Goal: Complete application form

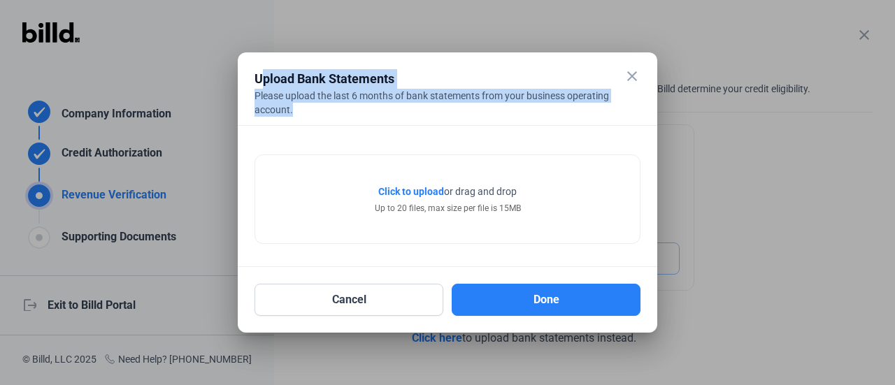
scroll to position [139, 0]
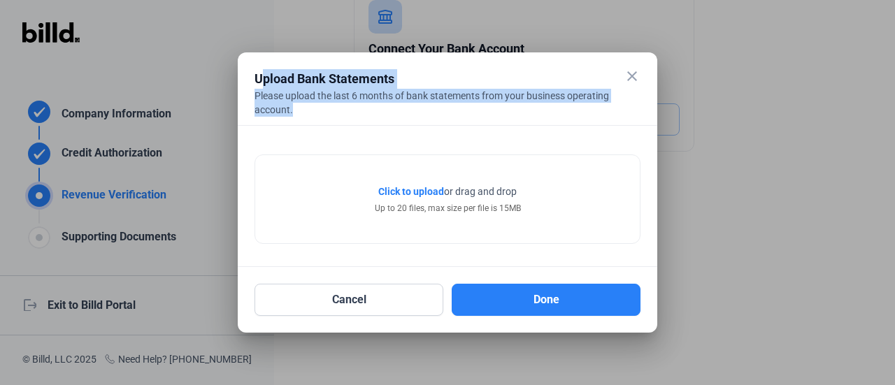
click at [422, 194] on span "Click to upload" at bounding box center [411, 191] width 66 height 11
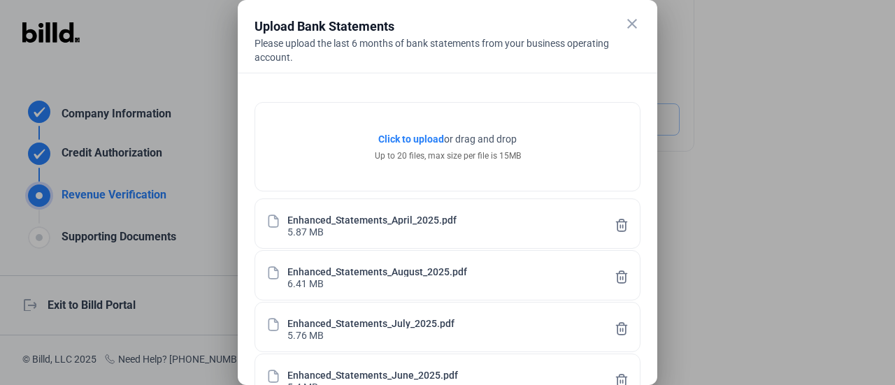
click at [887, 120] on div at bounding box center [447, 192] width 895 height 385
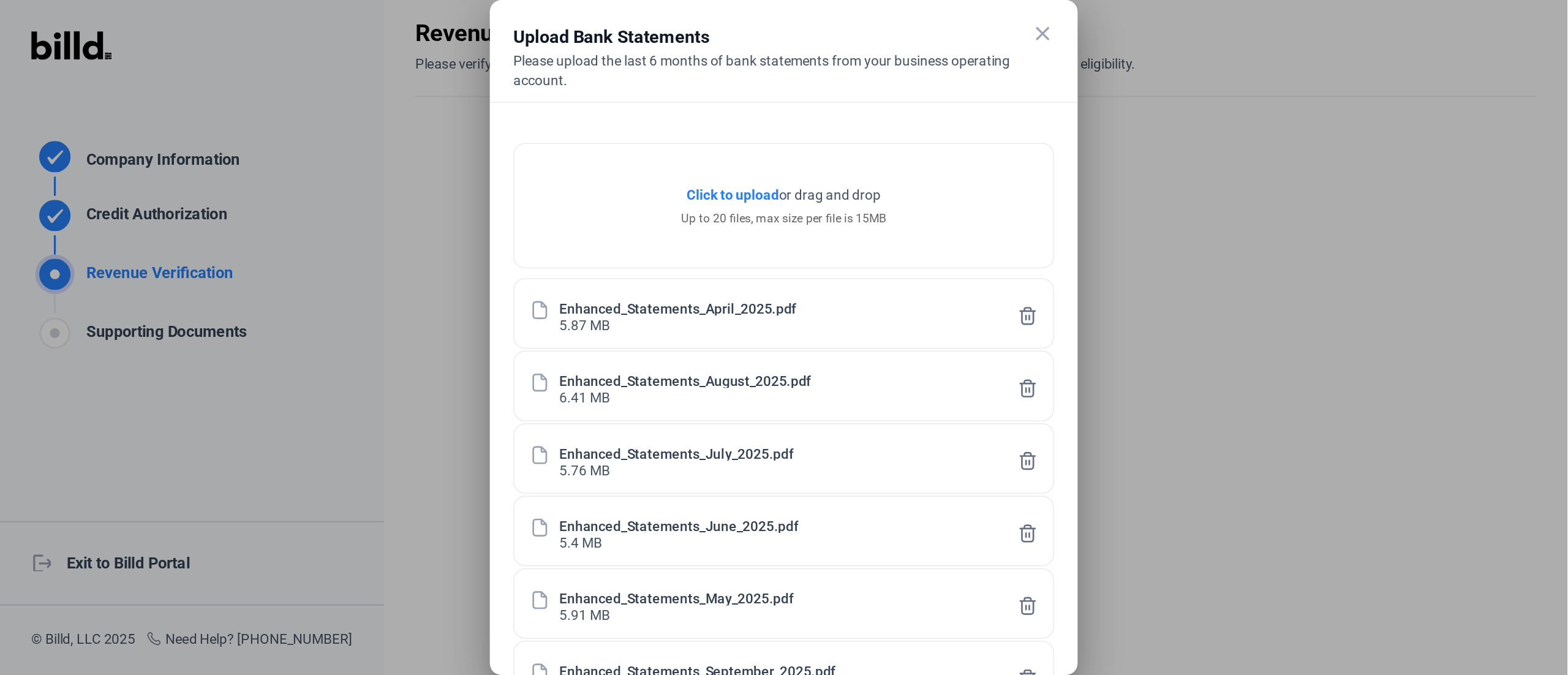
scroll to position [0, 0]
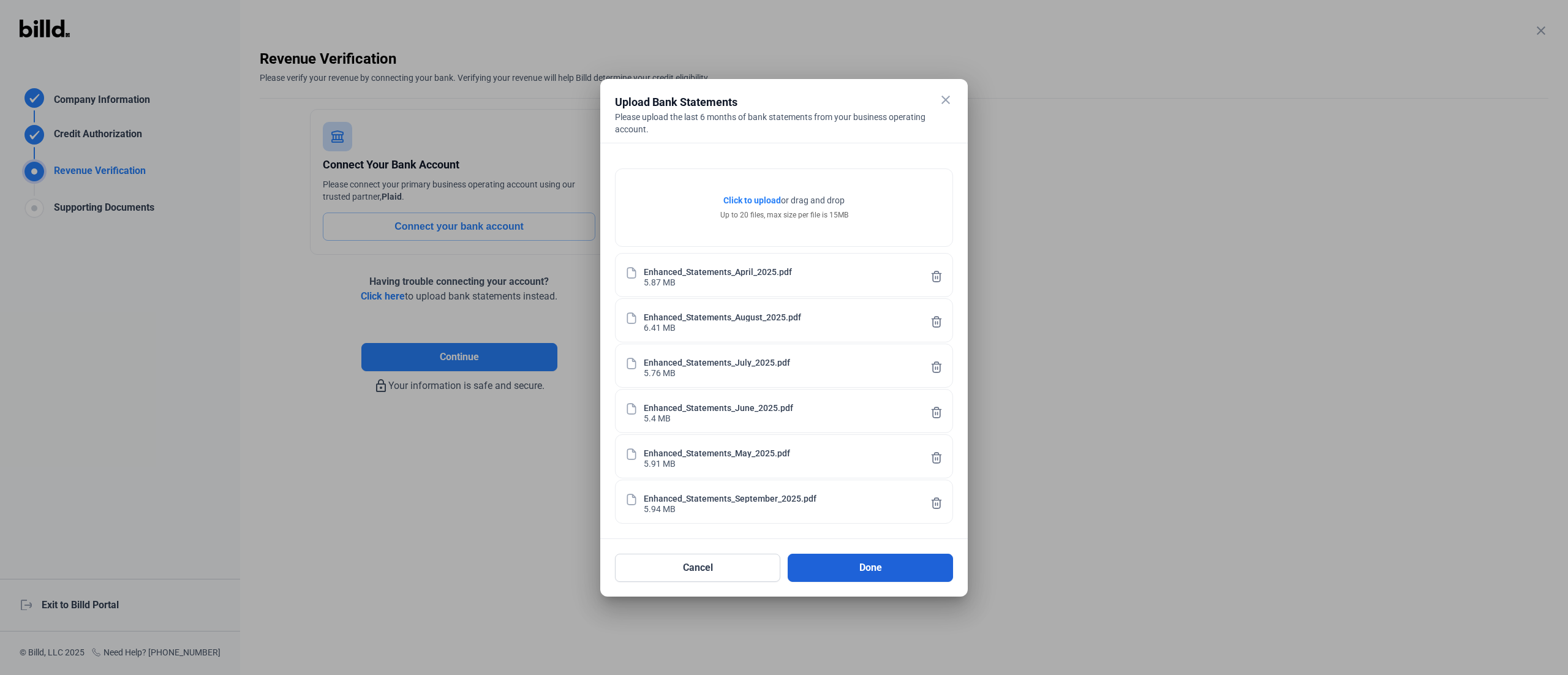
click at [783, 337] on button "Done" at bounding box center [870, 567] width 166 height 28
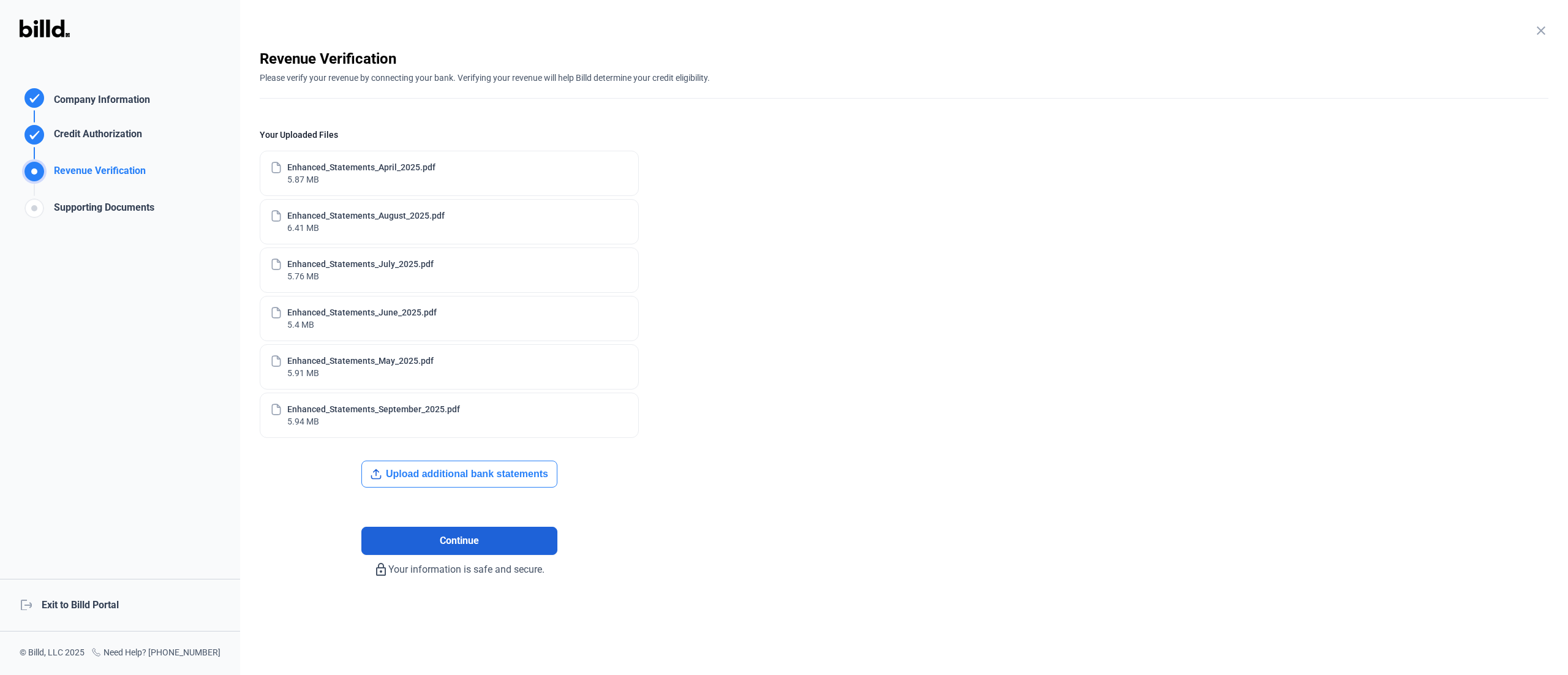
click at [440, 337] on span "Continue" at bounding box center [459, 540] width 39 height 15
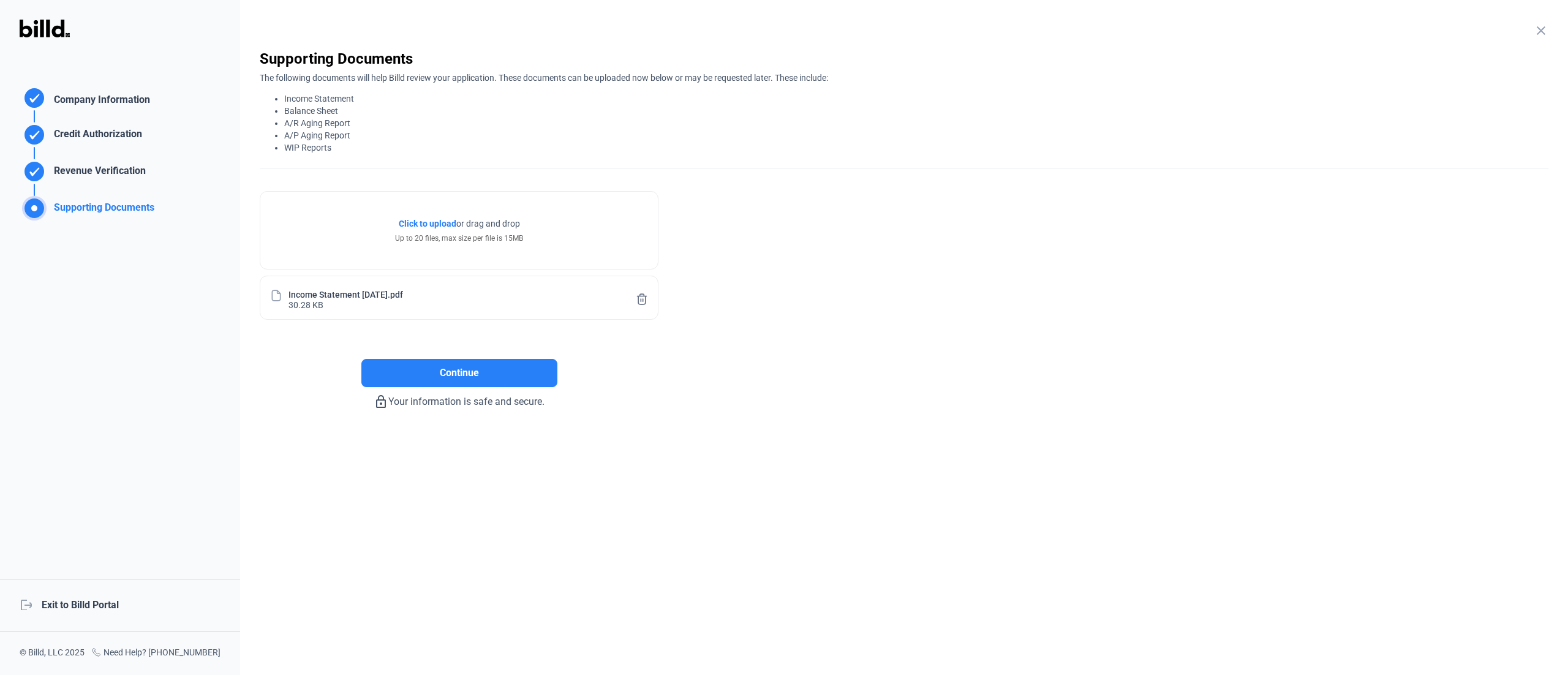
drag, startPoint x: 358, startPoint y: 131, endPoint x: 276, endPoint y: 113, distance: 84.0
click at [276, 113] on ul "Income Statement Balance Sheet A/R Aging Report A/P Aging Report WIP Reports" at bounding box center [903, 123] width 1289 height 61
copy ul "Balance Sheet A/R Aging Report A/P Aging Report"
click at [783, 337] on div "close Company Information Please enter your company information below. Business…" at bounding box center [904, 337] width 1328 height 675
